Goal: Check status: Check status

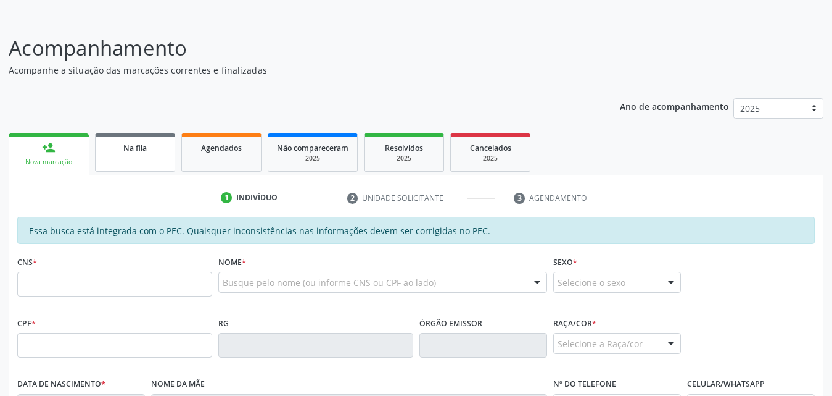
scroll to position [123, 0]
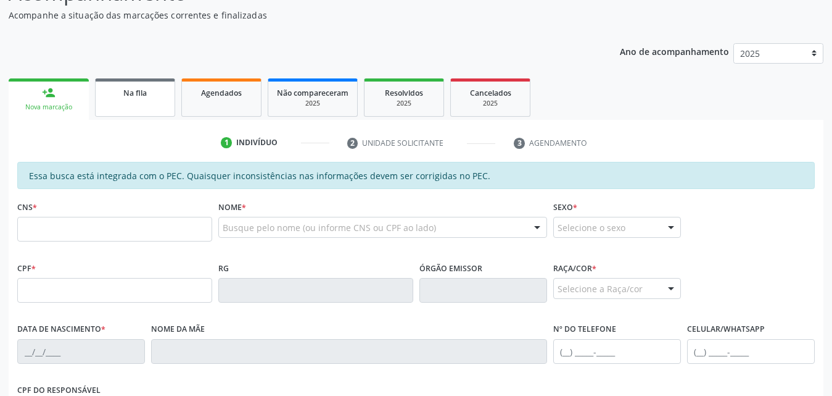
click at [154, 96] on div "Na fila" at bounding box center [135, 92] width 62 height 13
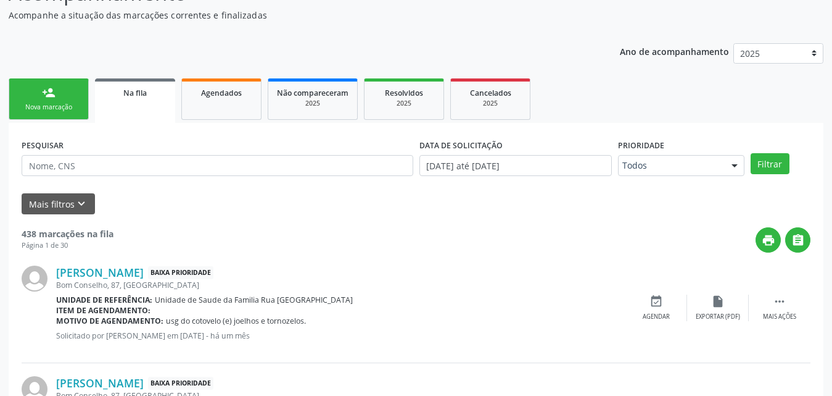
scroll to position [185, 0]
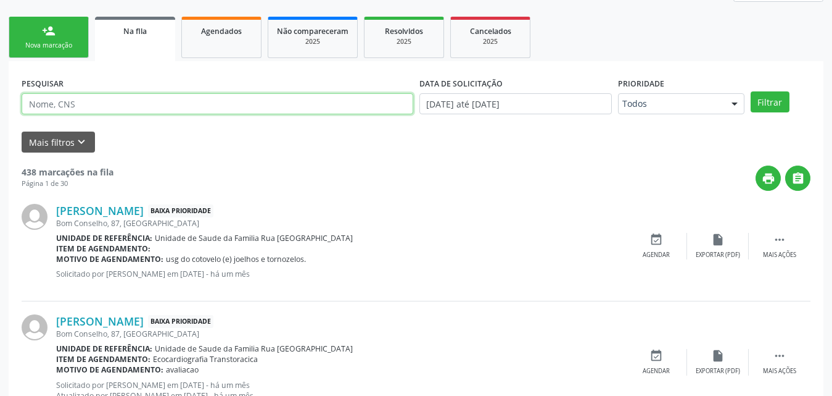
paste input "700004149532901"
click at [751, 91] on button "Filtrar" at bounding box center [770, 101] width 39 height 21
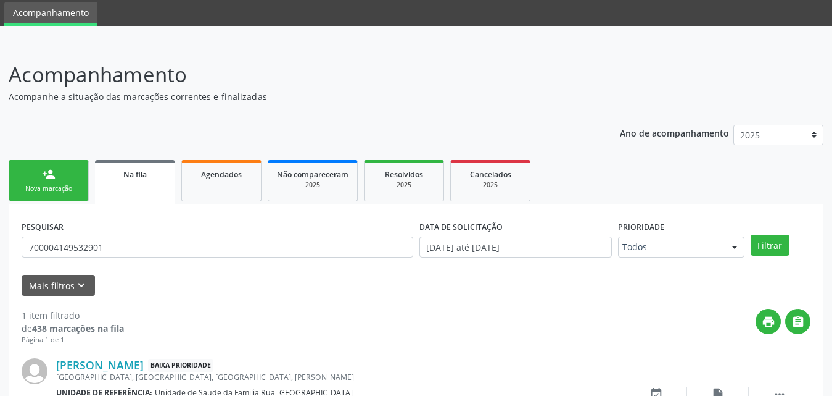
scroll to position [123, 0]
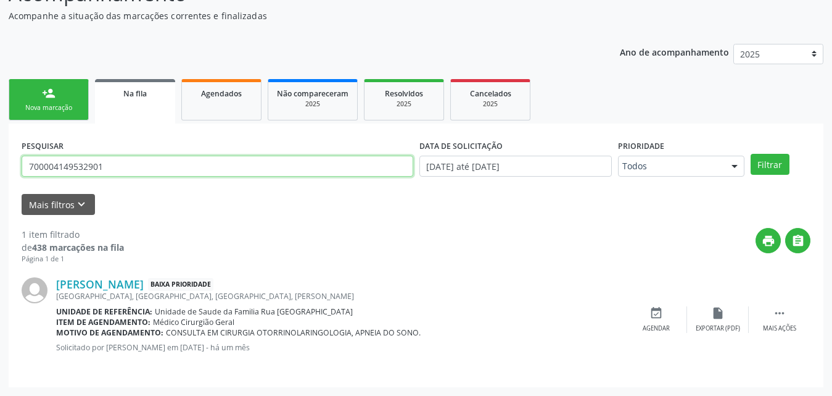
click at [183, 176] on input "700004149532901" at bounding box center [218, 165] width 392 height 21
type input "7"
type input "703602092812630"
click at [751, 154] on button "Filtrar" at bounding box center [770, 164] width 39 height 21
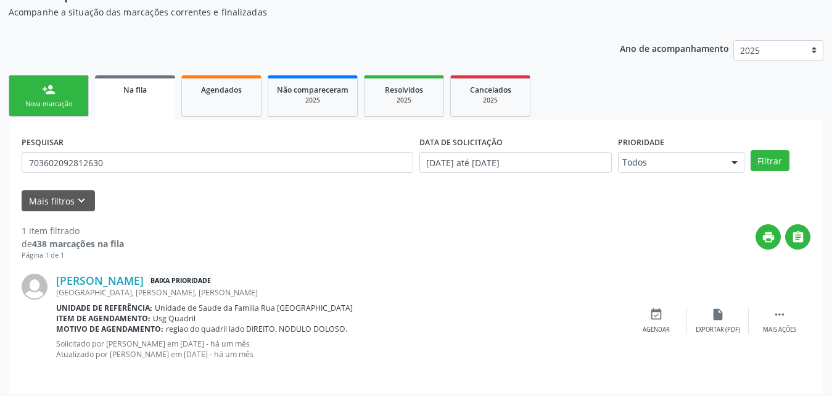
scroll to position [133, 0]
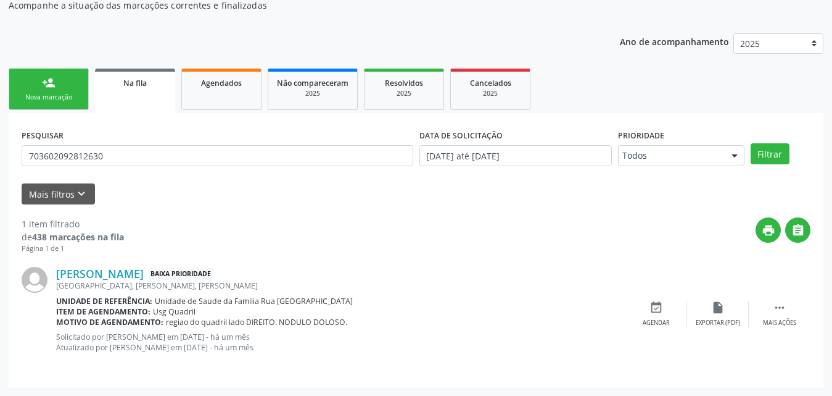
click at [139, 94] on link "Na fila" at bounding box center [135, 90] width 80 height 44
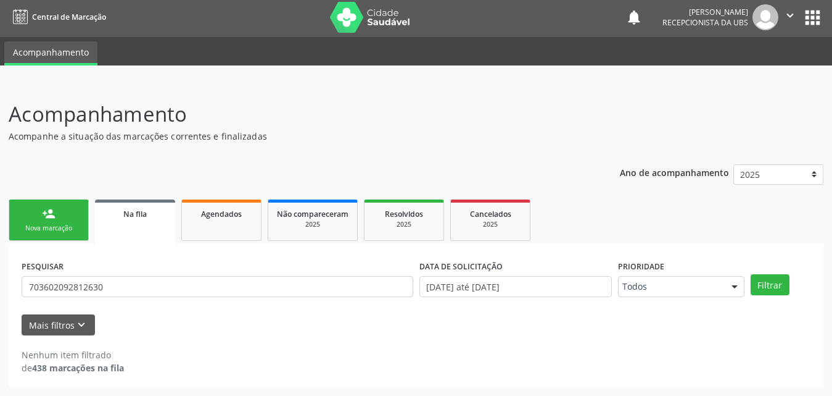
click at [135, 225] on link "Na fila" at bounding box center [135, 221] width 80 height 44
click at [136, 218] on span "Na fila" at bounding box center [134, 214] width 23 height 10
click at [212, 219] on div "Agendados" at bounding box center [222, 213] width 62 height 13
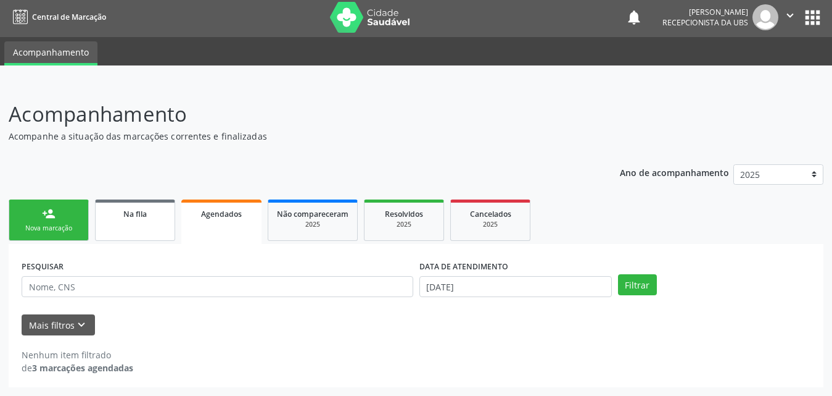
click at [149, 225] on link "Na fila" at bounding box center [135, 219] width 80 height 41
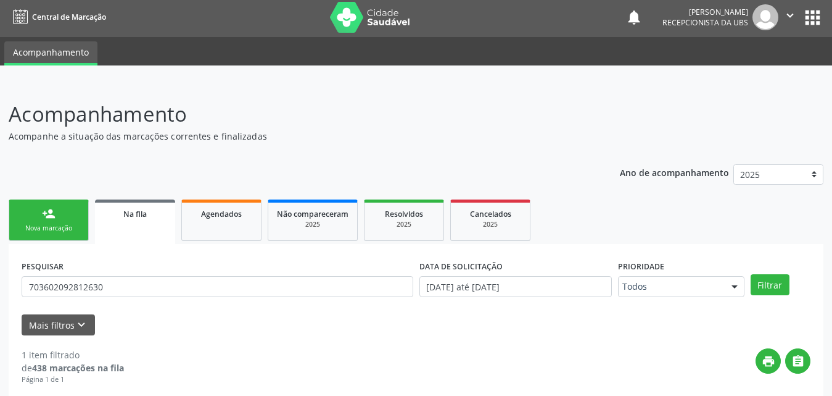
scroll to position [133, 0]
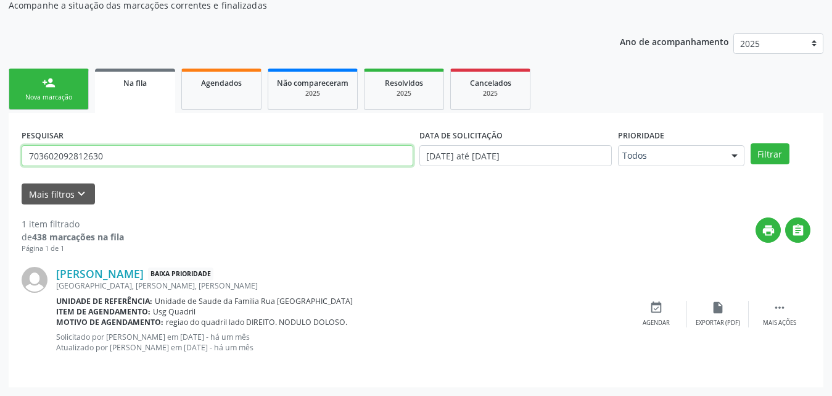
click at [120, 157] on input "703602092812630" at bounding box center [218, 155] width 392 height 21
type input "7"
click at [751, 143] on button "Filtrar" at bounding box center [770, 153] width 39 height 21
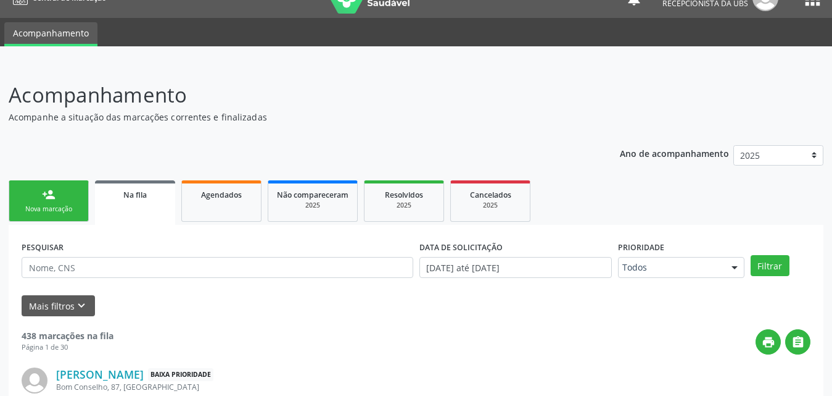
scroll to position [0, 0]
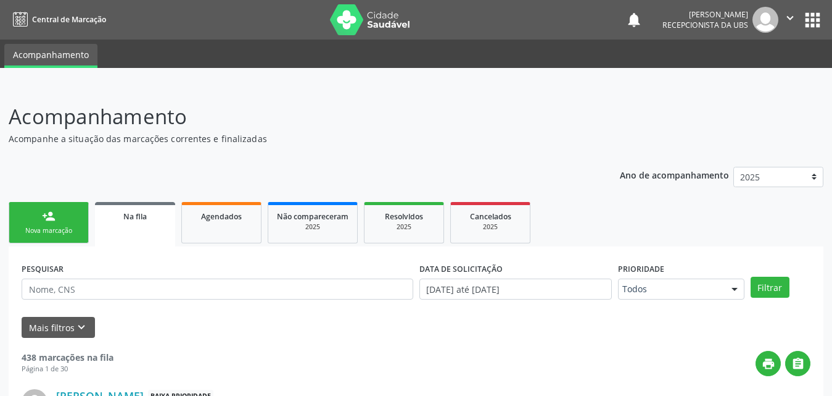
click at [138, 217] on span "Na fila" at bounding box center [134, 216] width 23 height 10
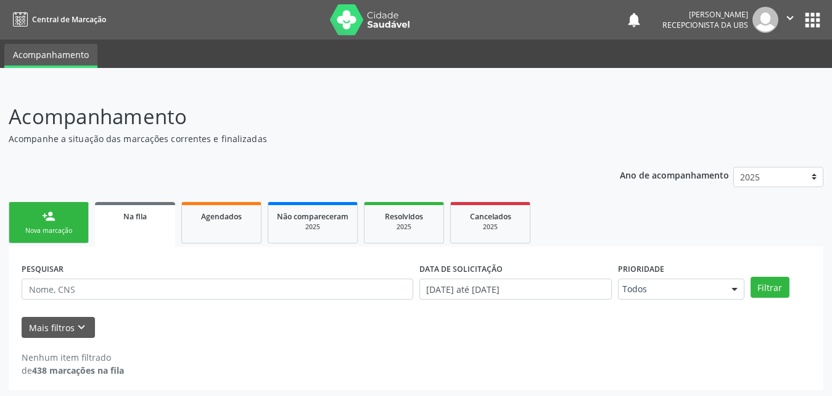
click at [138, 217] on span "Na fila" at bounding box center [134, 216] width 23 height 10
click at [233, 222] on div "Agendados" at bounding box center [222, 215] width 62 height 13
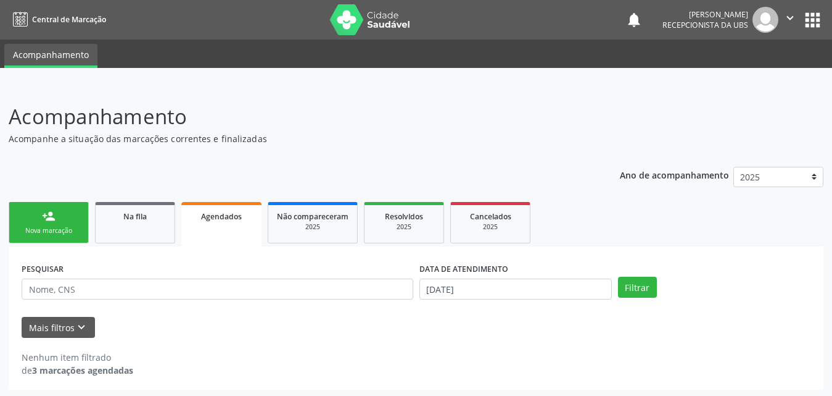
scroll to position [2, 0]
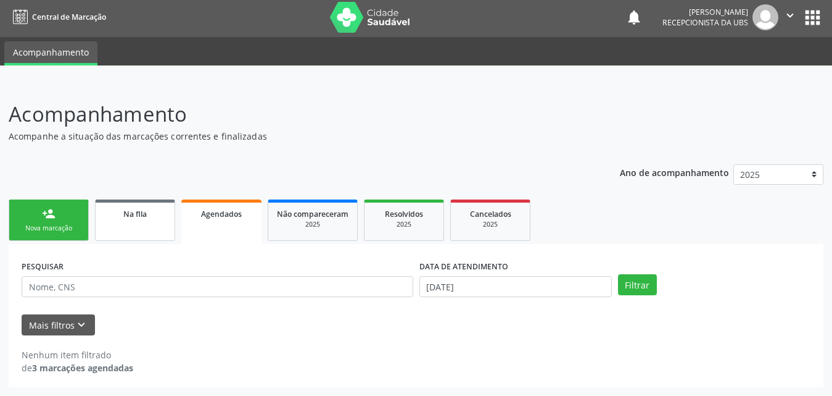
click at [121, 215] on div "Na fila" at bounding box center [135, 213] width 62 height 13
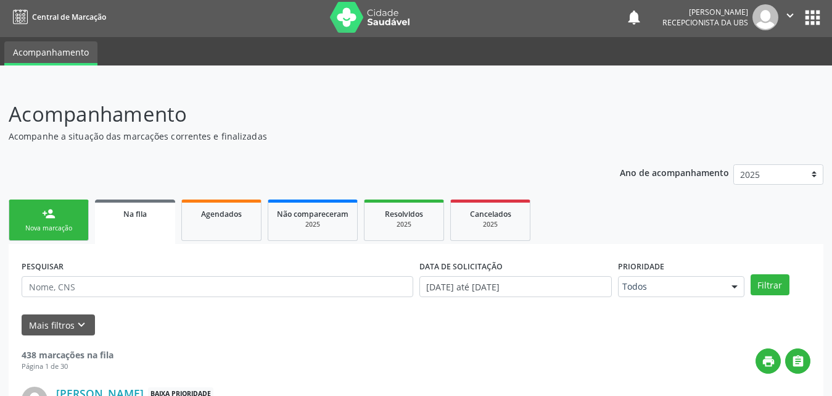
click at [57, 219] on link "person_add Nova marcação" at bounding box center [49, 219] width 80 height 41
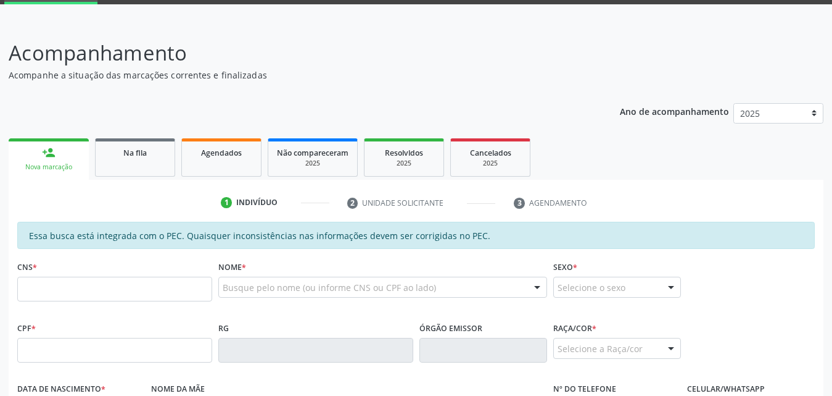
scroll to position [188, 0]
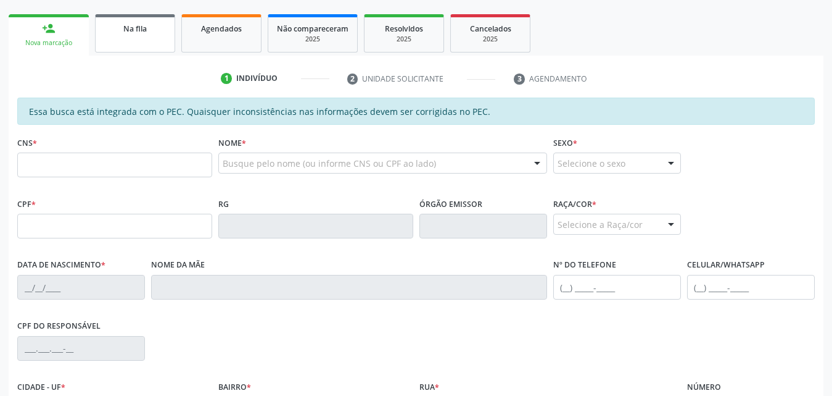
click at [143, 43] on link "Na fila" at bounding box center [135, 33] width 80 height 38
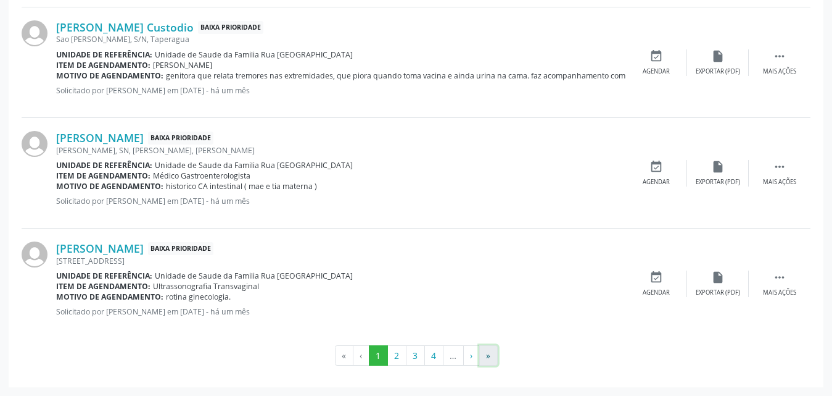
click at [492, 354] on button "»" at bounding box center [488, 355] width 19 height 21
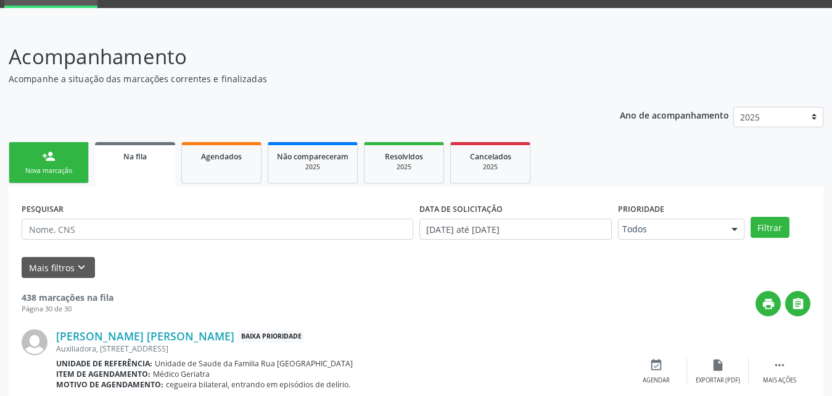
scroll to position [368, 0]
